Goal: Task Accomplishment & Management: Use online tool/utility

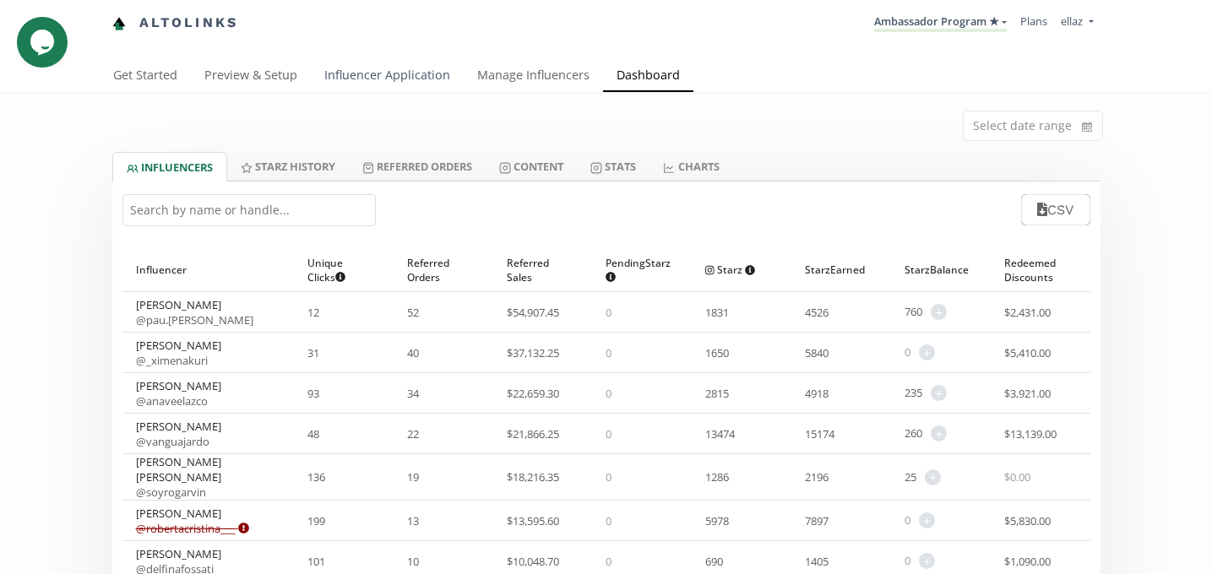
click at [376, 70] on link "Influencer Application" at bounding box center [387, 77] width 153 height 34
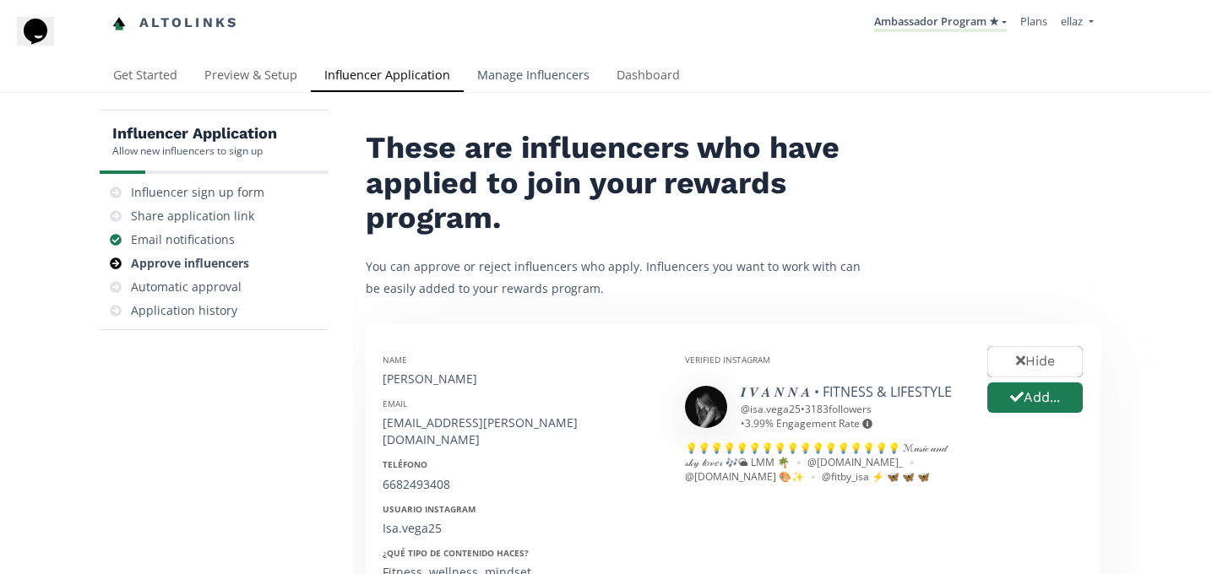
click at [488, 83] on link "Manage Influencers" at bounding box center [533, 77] width 139 height 34
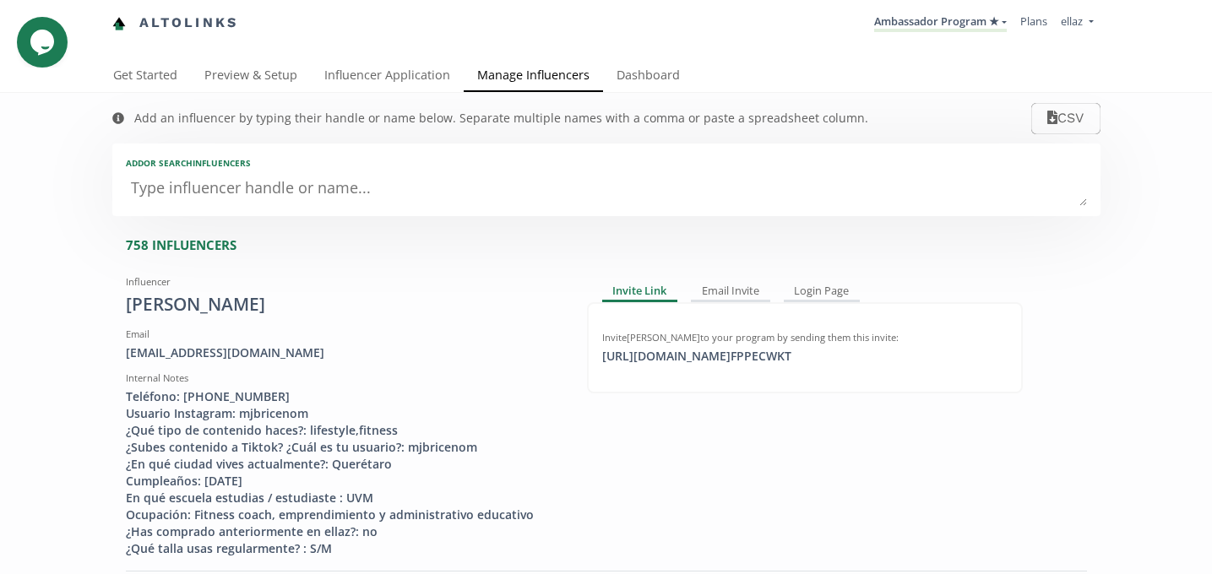
click at [283, 210] on div "Add or search INFLUENCERS" at bounding box center [606, 180] width 988 height 73
click at [280, 204] on textarea at bounding box center [606, 189] width 961 height 34
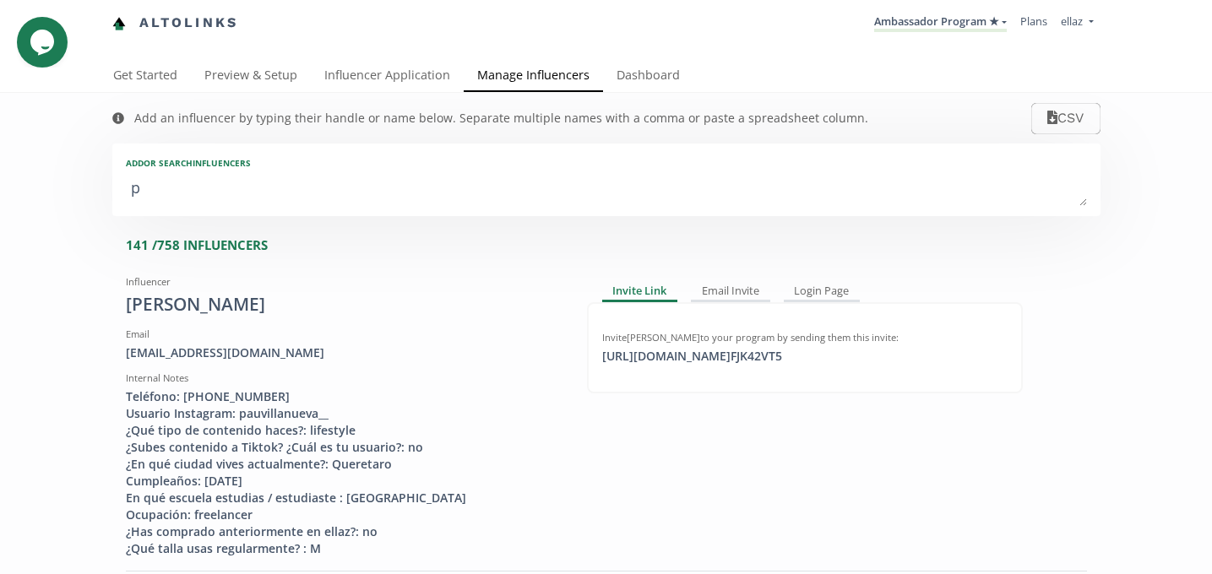
type textarea "pu"
type input "pu"
type input "PU"
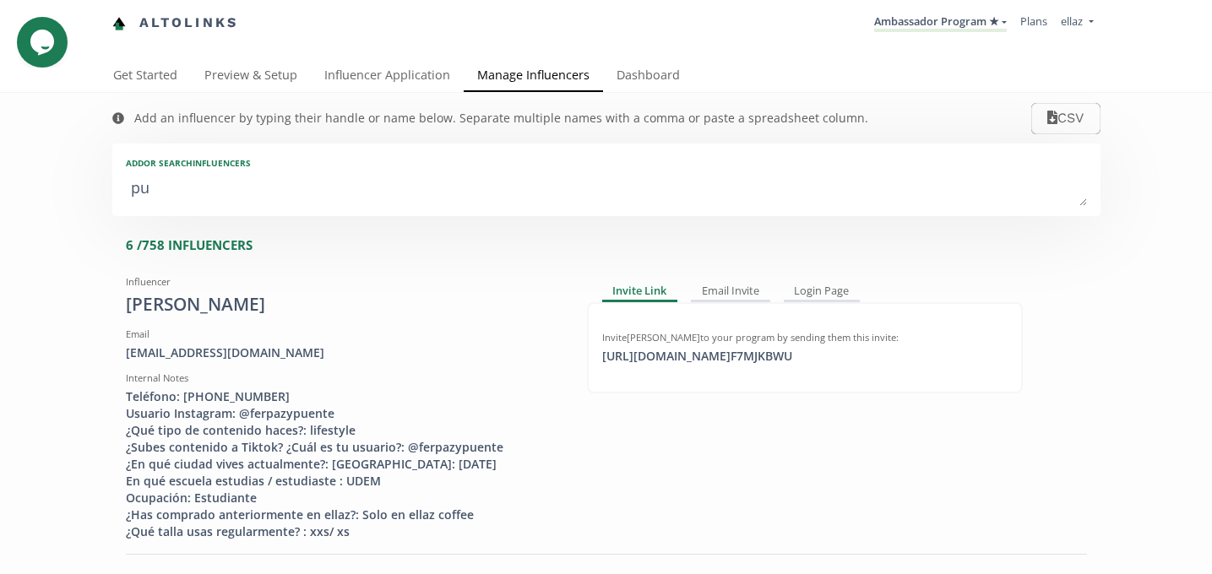
type textarea "pue"
type input "pue"
type input "PUE"
type textarea "pueb"
type input "pueb"
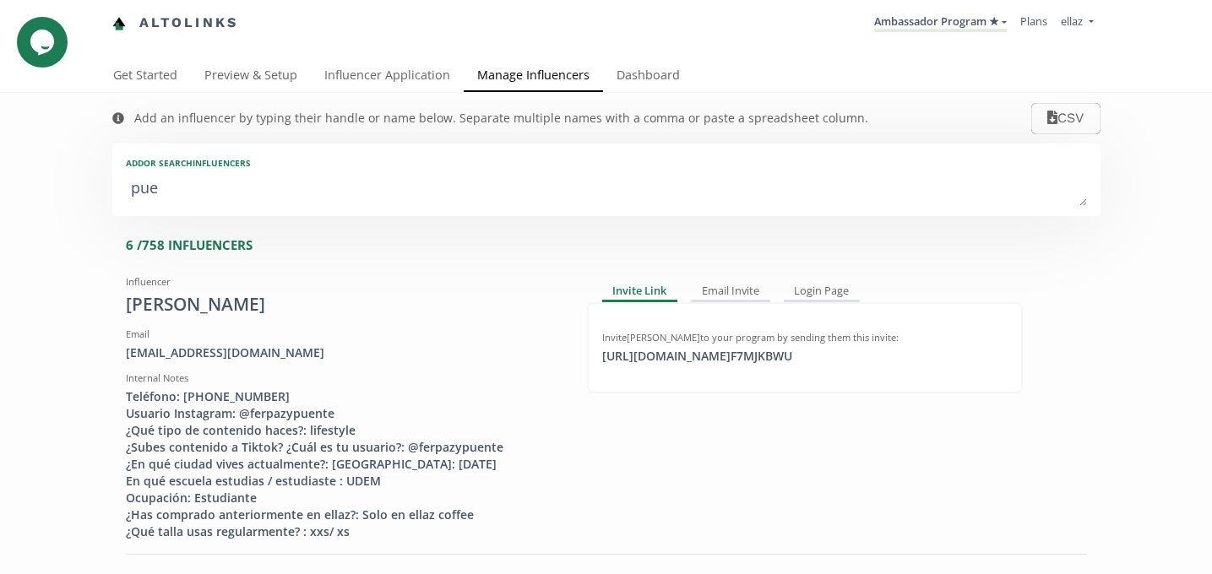
type input "PUEB"
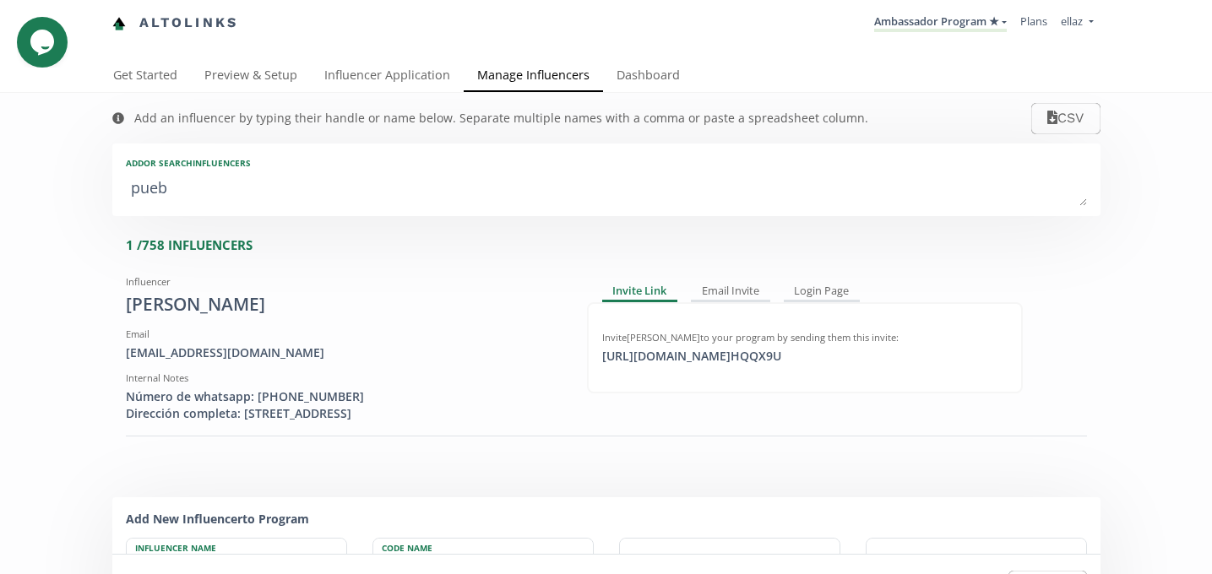
type textarea "puebl"
type input "puebl"
type input "PUEBL"
type textarea "puebla"
type input "puebla"
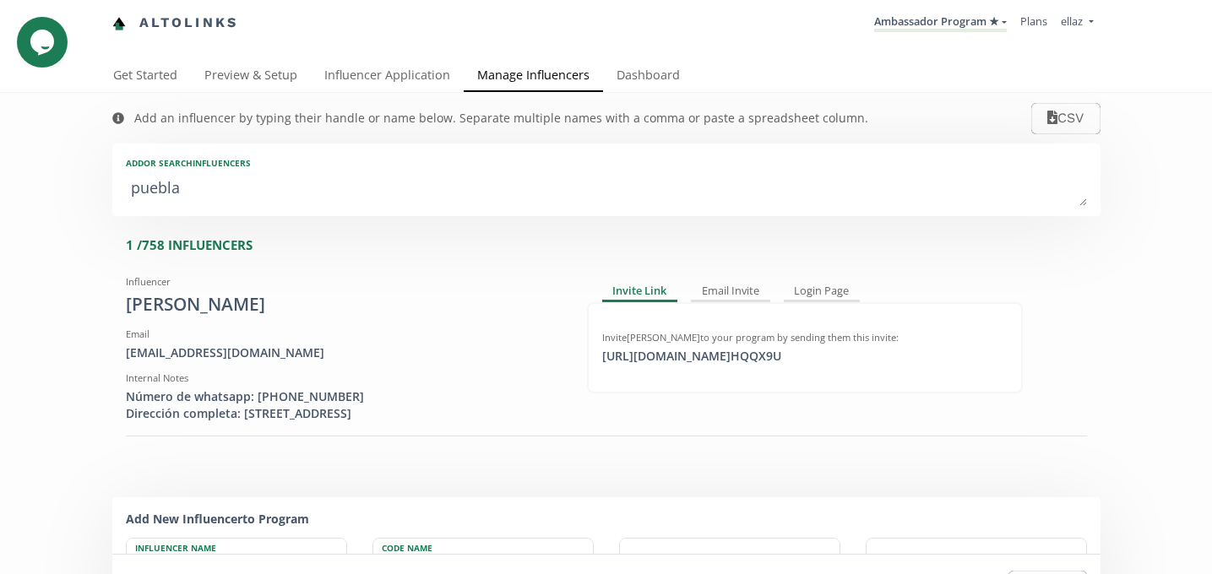
type input "PUEBLA"
type textarea "puebla"
